Goal: Task Accomplishment & Management: Manage account settings

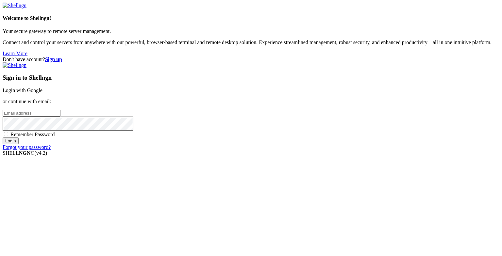
click at [43, 93] on link "Login with Google" at bounding box center [23, 91] width 40 height 6
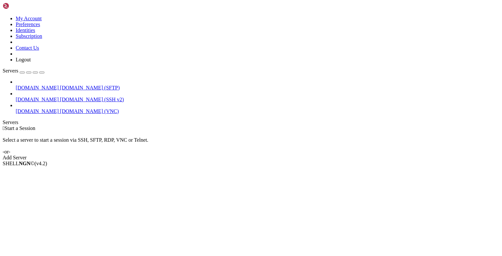
click at [60, 109] on span "[DOMAIN_NAME] (VNC)" at bounding box center [89, 112] width 59 height 6
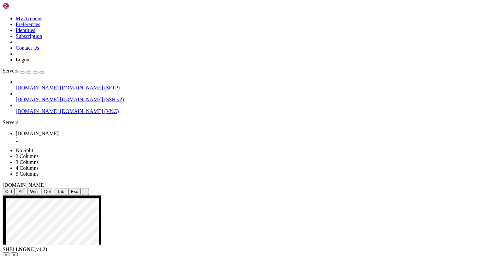
click at [60, 97] on span "[DOMAIN_NAME] (SSH v2)" at bounding box center [92, 100] width 64 height 6
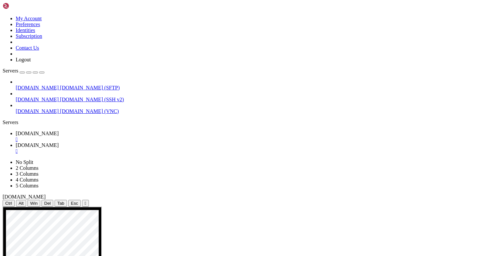
scroll to position [5, 0]
click at [59, 131] on span "[DOMAIN_NAME]" at bounding box center [37, 134] width 43 height 6
click at [59, 143] on span "[DOMAIN_NAME]" at bounding box center [37, 146] width 43 height 6
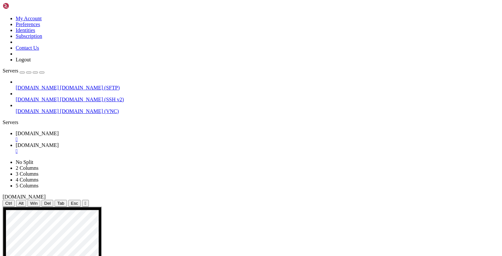
click at [39, 109] on span "[DOMAIN_NAME]" at bounding box center [37, 112] width 43 height 6
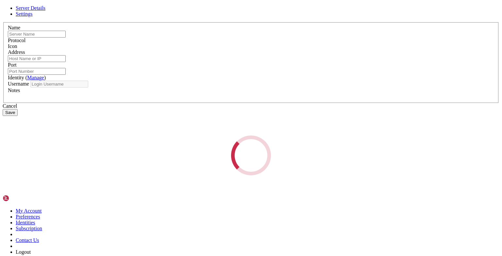
type input "[DOMAIN_NAME]"
type input "22"
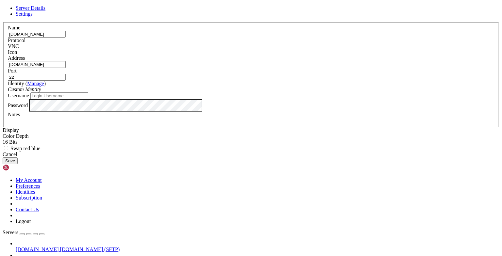
drag, startPoint x: 247, startPoint y: 37, endPoint x: 333, endPoint y: 38, distance: 85.7
click at [333, 17] on header "Server Details Settings" at bounding box center [251, 11] width 497 height 12
click at [3, 22] on icon at bounding box center [3, 22] width 0 height 0
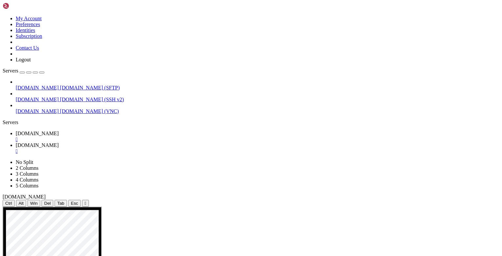
drag, startPoint x: 13, startPoint y: 511, endPoint x: 39, endPoint y: 513, distance: 25.9
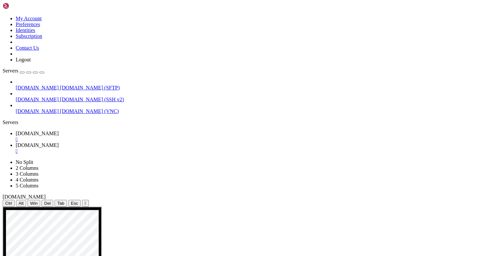
scroll to position [78, 0]
click at [22, 73] on div "button" at bounding box center [22, 73] width 0 height 0
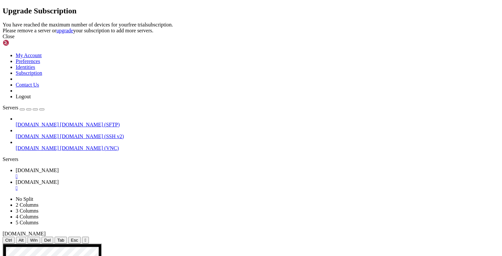
click at [323, 40] on div "Close" at bounding box center [251, 37] width 497 height 6
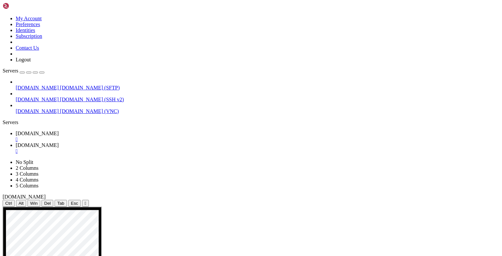
click at [60, 97] on span "[DOMAIN_NAME] (SSH v2)" at bounding box center [92, 100] width 64 height 6
click at [94, 131] on link "[DOMAIN_NAME] " at bounding box center [258, 137] width 484 height 12
click at [123, 137] on div "" at bounding box center [258, 140] width 484 height 6
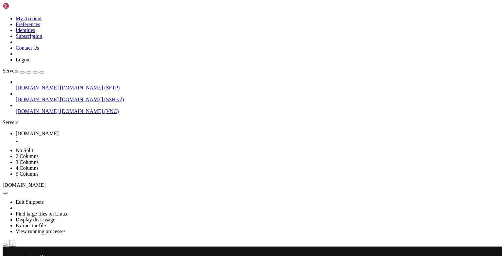
click at [48, 109] on span "[DOMAIN_NAME]" at bounding box center [37, 112] width 43 height 6
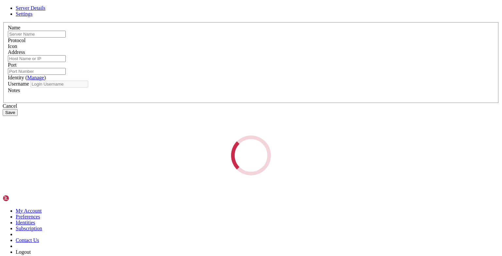
type input "[DOMAIN_NAME]"
type input "22"
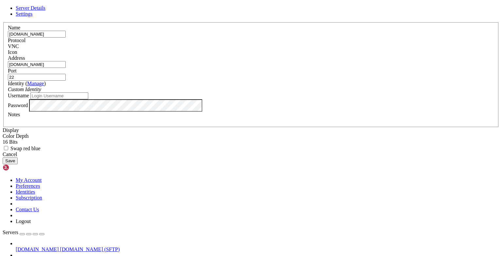
click at [66, 38] on input "[DOMAIN_NAME]" at bounding box center [37, 34] width 58 height 7
click at [66, 68] on input "[DOMAIN_NAME]" at bounding box center [37, 64] width 58 height 7
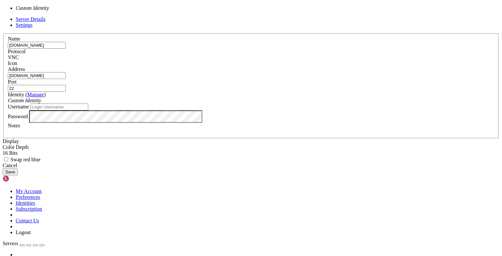
click at [331, 104] on div "Custom Identity" at bounding box center [251, 101] width 487 height 6
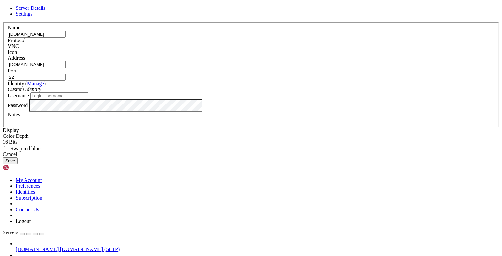
click at [18, 165] on button "Save" at bounding box center [10, 161] width 15 height 7
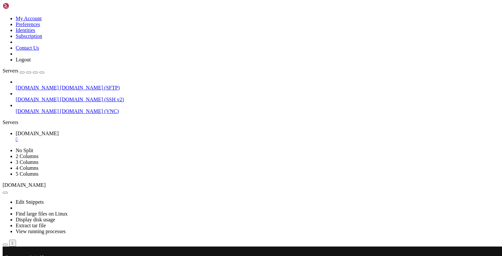
click at [60, 109] on span "[DOMAIN_NAME] (VNC)" at bounding box center [89, 112] width 59 height 6
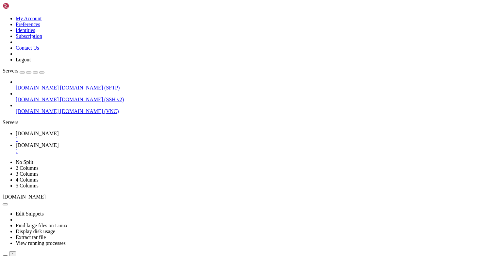
scroll to position [0, 0]
